Goal: Task Accomplishment & Management: Use online tool/utility

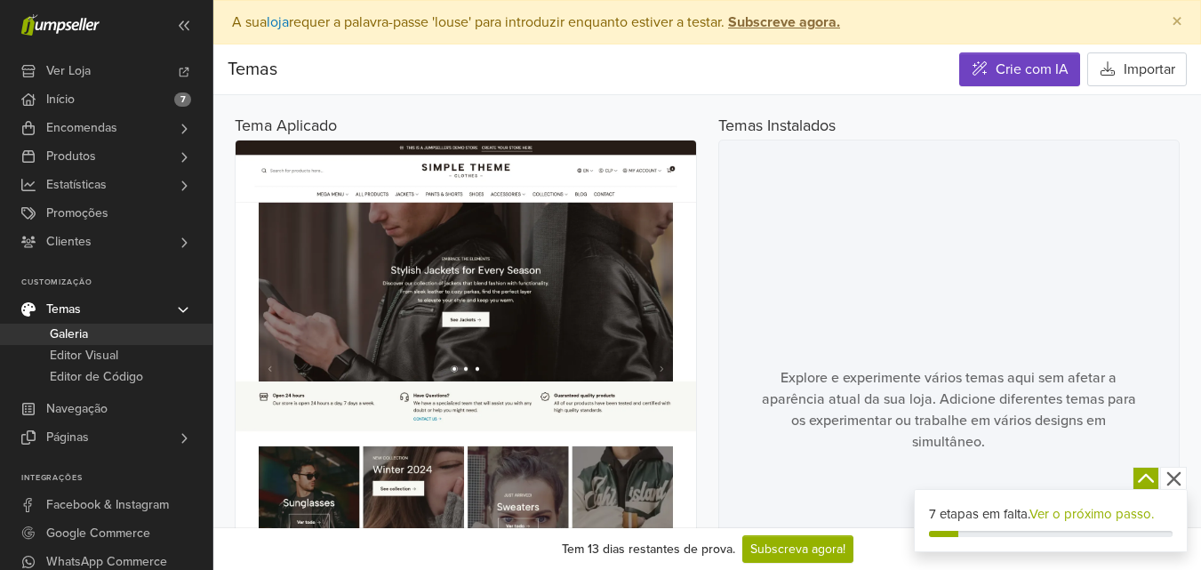
click at [84, 333] on span "Galeria" at bounding box center [69, 334] width 38 height 21
click at [60, 212] on span "Promoções" at bounding box center [77, 213] width 62 height 28
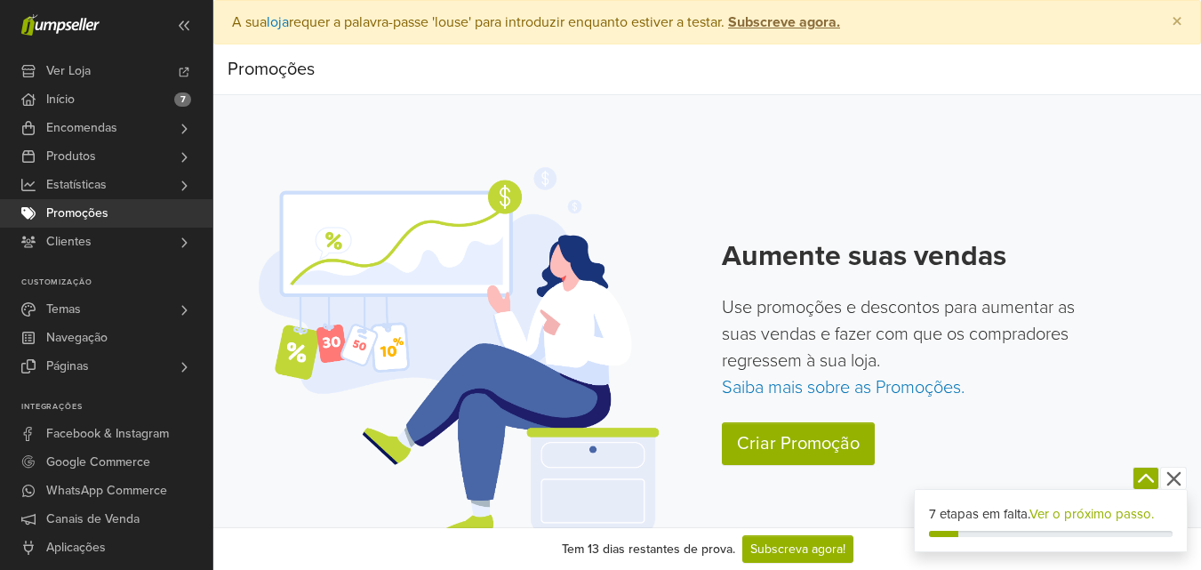
scroll to position [25, 0]
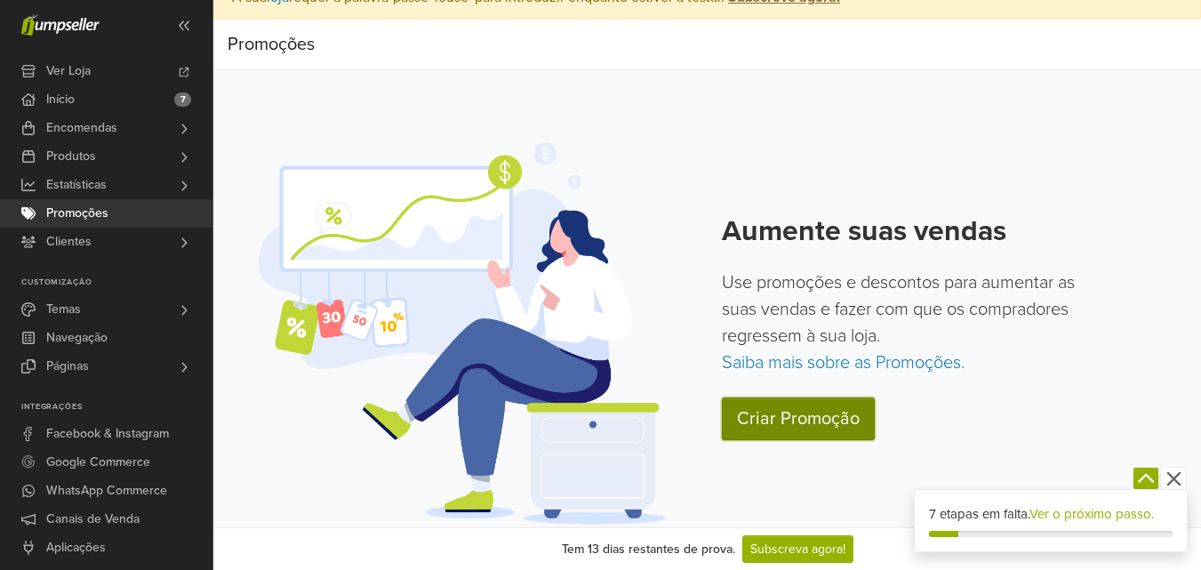
click at [792, 428] on link "Criar Promoção" at bounding box center [798, 418] width 153 height 43
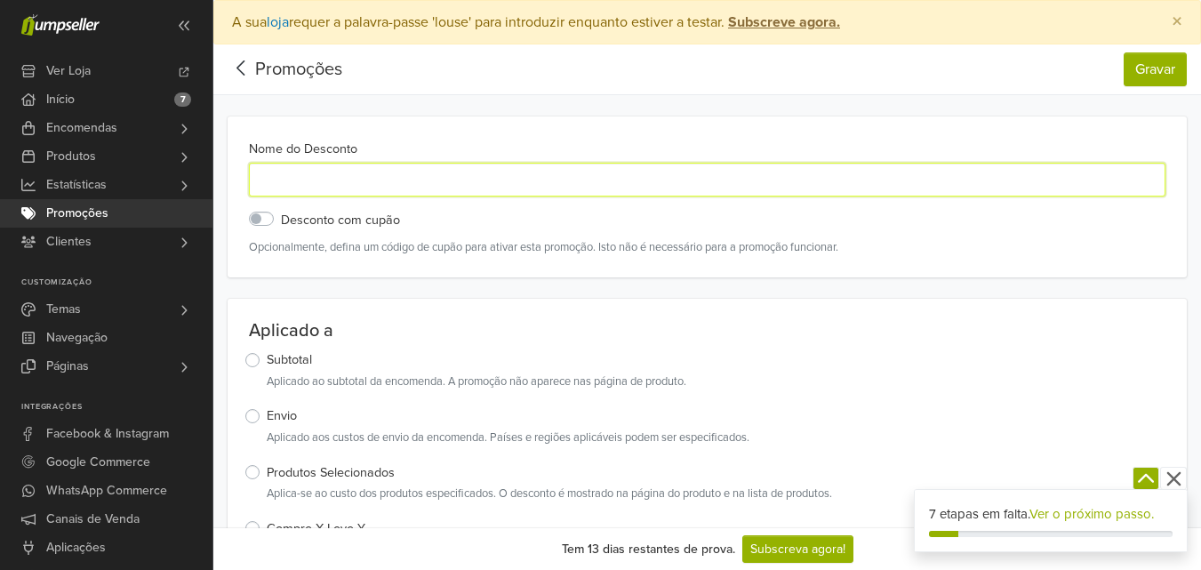
click at [290, 175] on input "Nome do Desconto" at bounding box center [707, 180] width 917 height 34
